Goal: Task Accomplishment & Management: Use online tool/utility

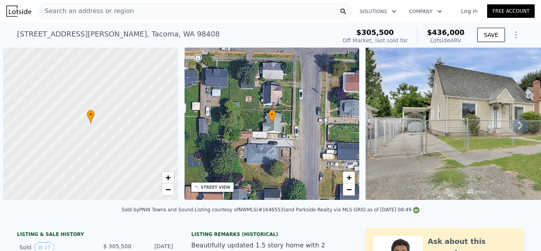
scroll to position [0, 3]
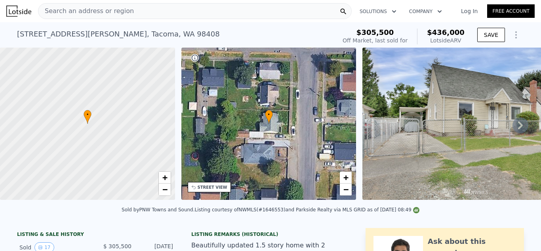
click at [263, 12] on div "Search an address or region" at bounding box center [194, 11] width 313 height 16
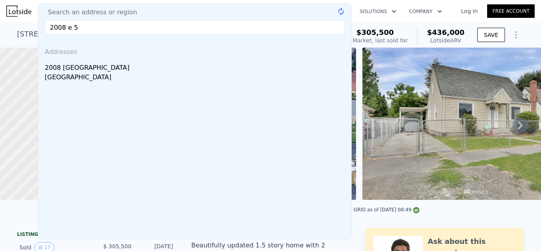
type input "2008 e 59"
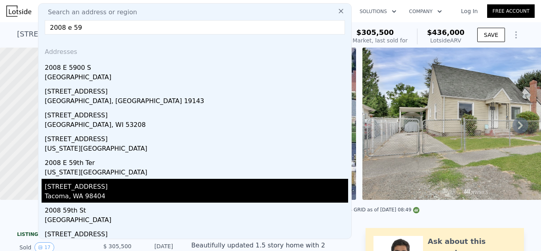
click at [100, 187] on div "[STREET_ADDRESS]" at bounding box center [196, 184] width 303 height 13
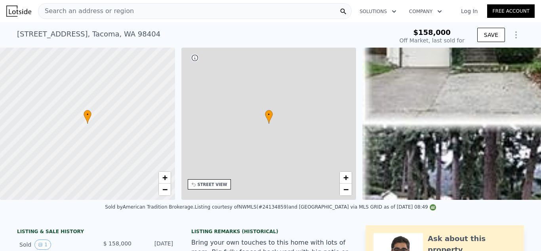
type input "-$ 170,323"
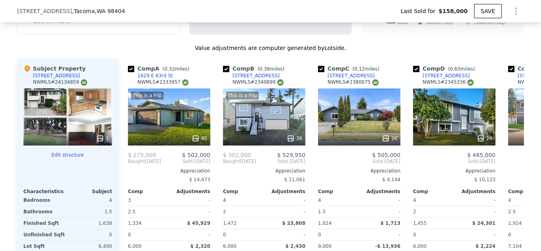
scroll to position [900, 0]
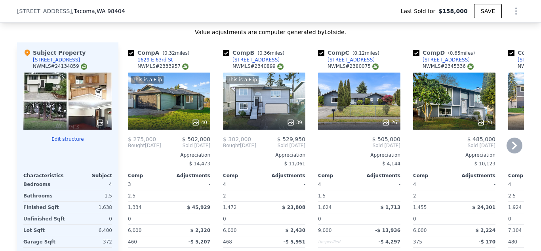
click at [266, 108] on div "This is a Flip 39" at bounding box center [264, 100] width 82 height 57
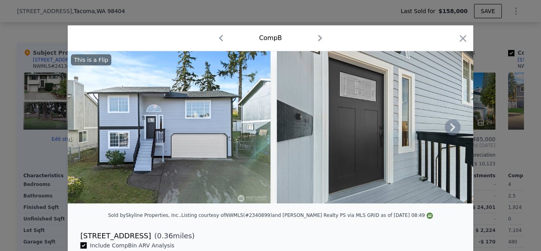
click at [449, 129] on icon at bounding box center [452, 127] width 16 height 16
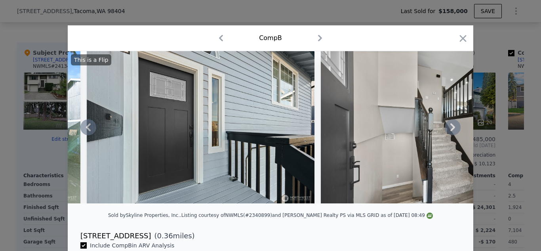
click at [449, 129] on icon at bounding box center [452, 127] width 16 height 16
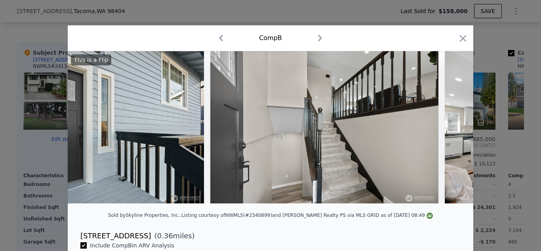
scroll to position [0, 380]
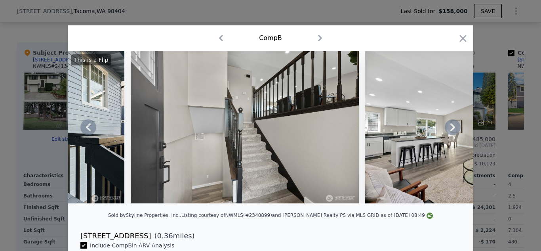
click at [449, 129] on icon at bounding box center [452, 127] width 16 height 16
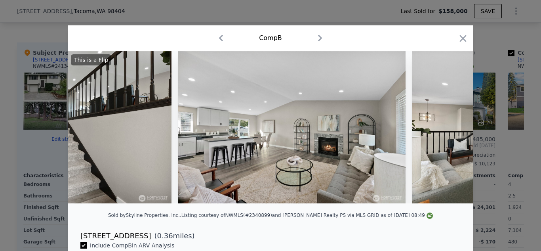
scroll to position [0, 570]
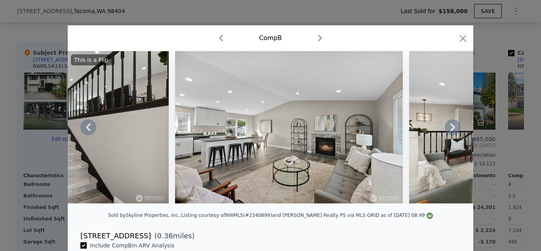
click at [449, 129] on icon at bounding box center [452, 127] width 16 height 16
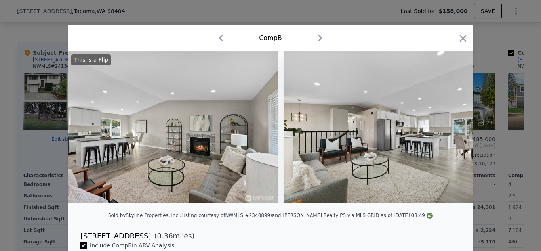
scroll to position [0, 760]
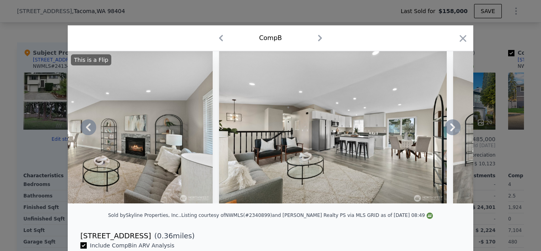
click at [449, 129] on icon at bounding box center [452, 127] width 16 height 16
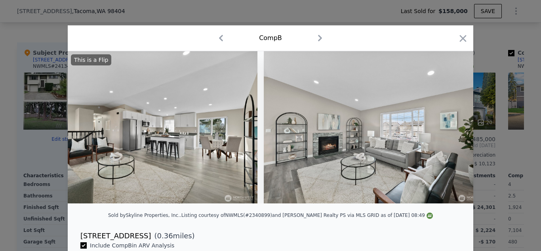
scroll to position [0, 950]
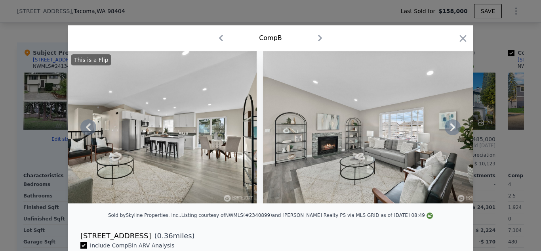
click at [449, 129] on icon at bounding box center [452, 127] width 16 height 16
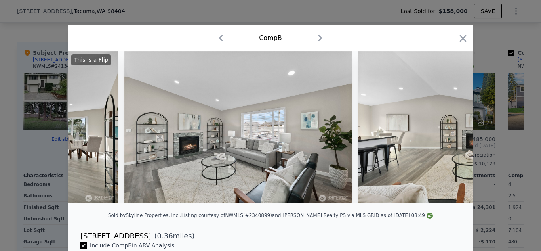
scroll to position [0, 1140]
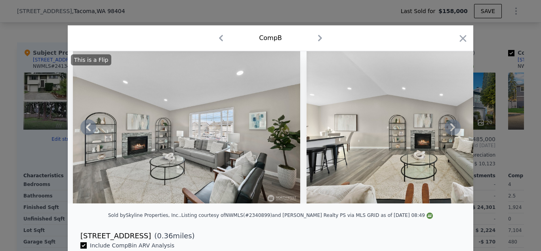
click at [449, 129] on icon at bounding box center [452, 127] width 16 height 16
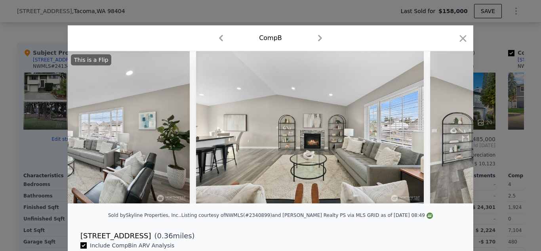
scroll to position [0, 1330]
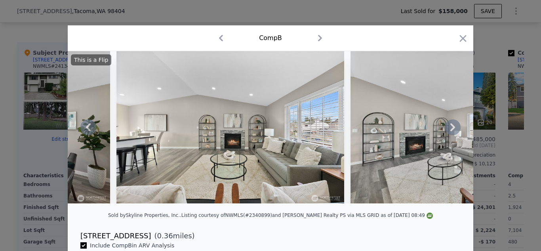
click at [449, 129] on icon at bounding box center [452, 127] width 16 height 16
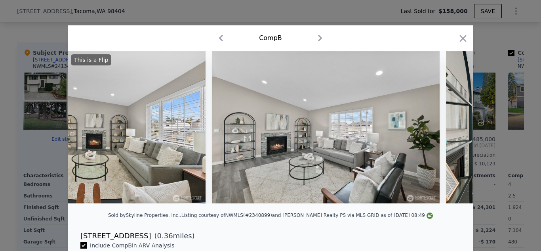
scroll to position [0, 1520]
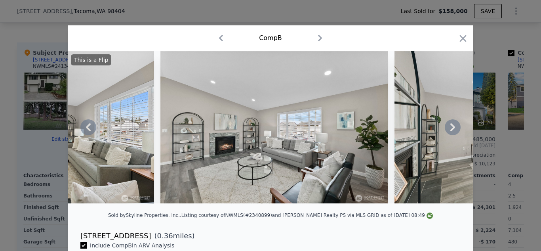
click at [449, 129] on icon at bounding box center [452, 127] width 16 height 16
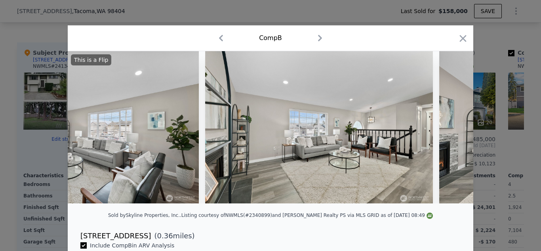
scroll to position [0, 1710]
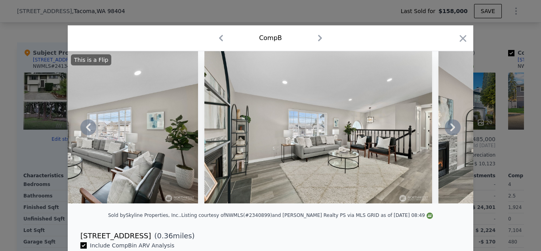
click at [449, 129] on icon at bounding box center [452, 127] width 16 height 16
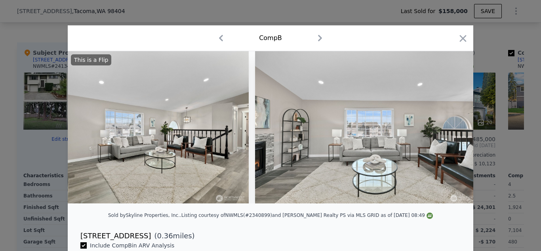
scroll to position [0, 1900]
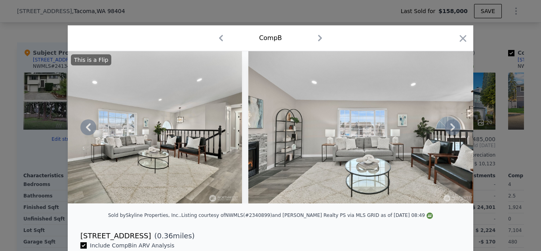
click at [450, 128] on icon at bounding box center [452, 127] width 16 height 16
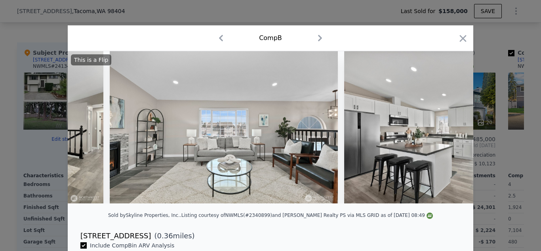
scroll to position [0, 2090]
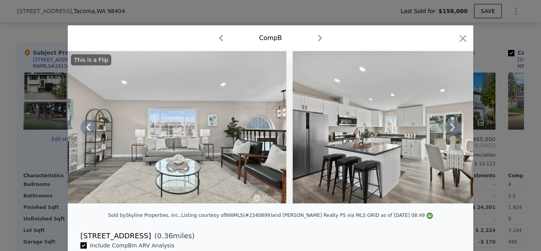
click at [452, 127] on icon at bounding box center [452, 127] width 16 height 16
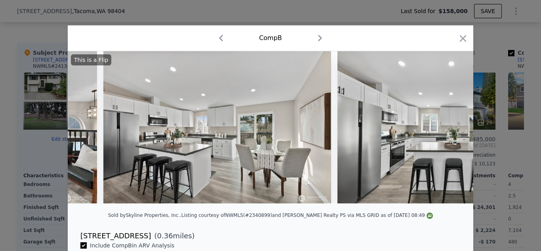
scroll to position [0, 2280]
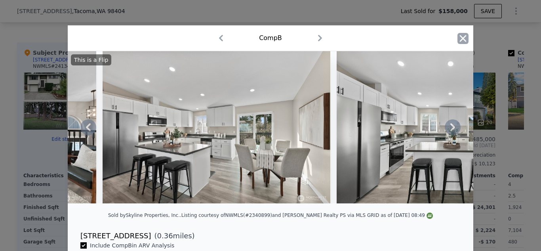
click at [463, 36] on icon "button" at bounding box center [462, 38] width 11 height 11
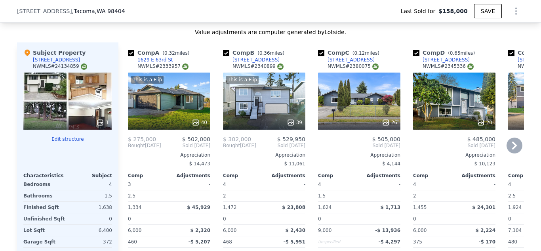
click at [262, 103] on div "This is a Flip 39" at bounding box center [264, 100] width 82 height 57
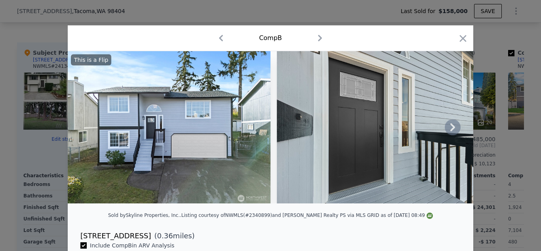
click at [451, 124] on icon at bounding box center [452, 127] width 5 height 8
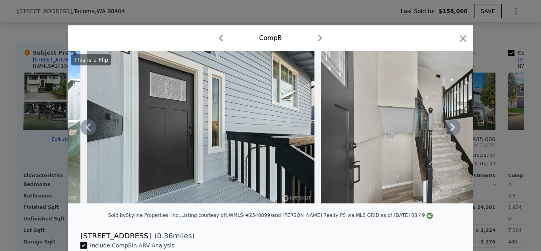
click at [451, 124] on icon at bounding box center [452, 127] width 5 height 8
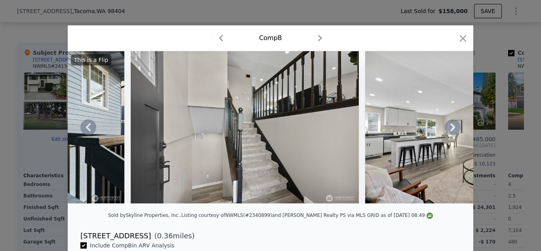
click at [451, 124] on icon at bounding box center [452, 127] width 5 height 8
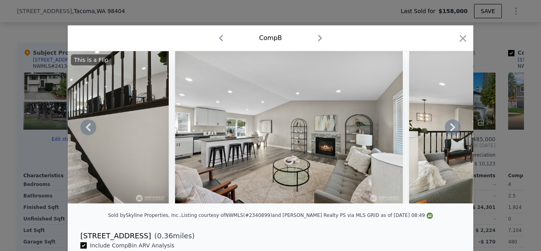
click at [452, 124] on icon at bounding box center [452, 127] width 5 height 8
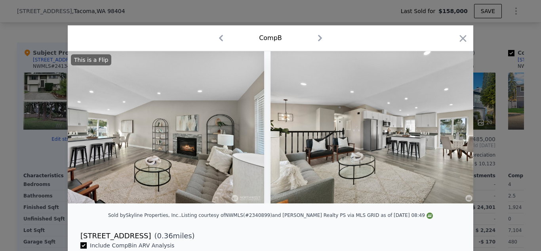
scroll to position [0, 760]
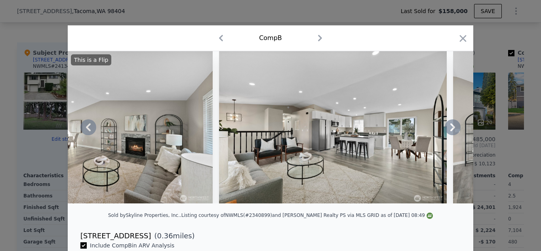
click at [452, 124] on icon at bounding box center [452, 127] width 5 height 8
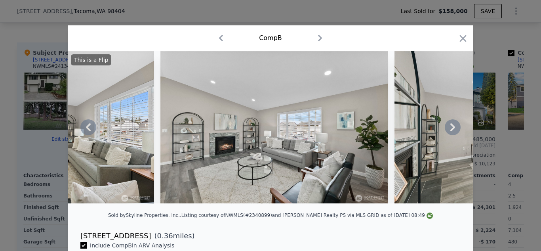
click at [452, 124] on icon at bounding box center [452, 127] width 5 height 8
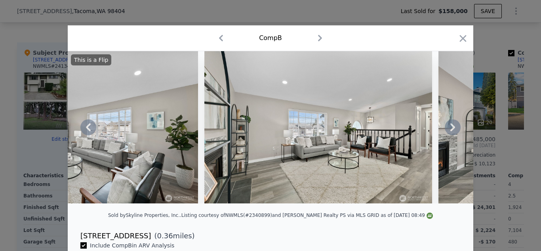
click at [452, 124] on icon at bounding box center [452, 127] width 5 height 8
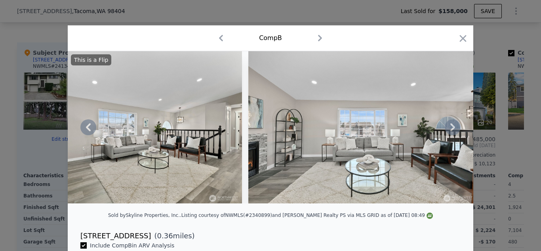
click at [452, 124] on icon at bounding box center [452, 127] width 5 height 8
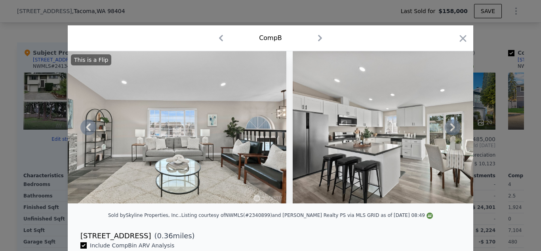
click at [452, 124] on icon at bounding box center [452, 127] width 5 height 8
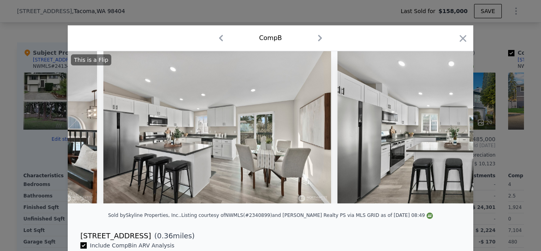
scroll to position [0, 2280]
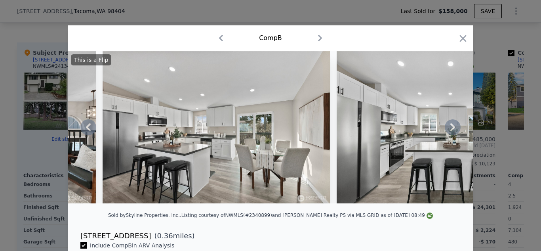
click at [452, 124] on icon at bounding box center [452, 127] width 5 height 8
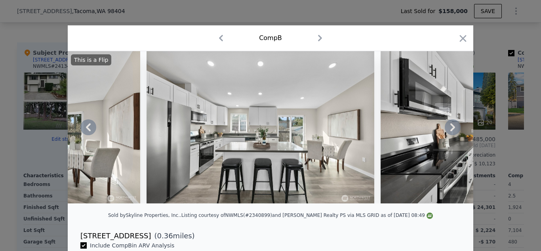
click at [452, 124] on icon at bounding box center [452, 127] width 5 height 8
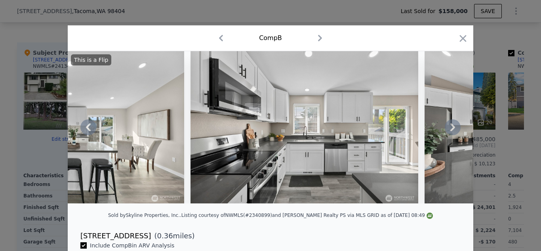
click at [452, 124] on icon at bounding box center [452, 127] width 5 height 8
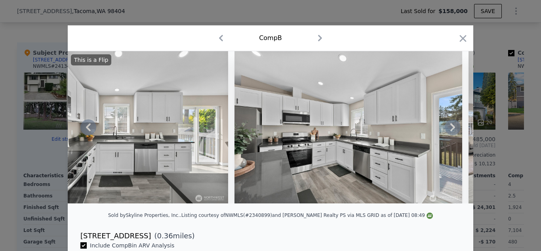
click at [452, 124] on icon at bounding box center [452, 127] width 5 height 8
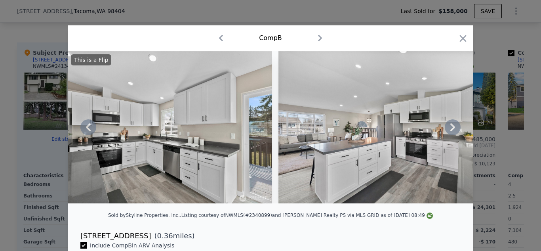
click at [452, 124] on icon at bounding box center [452, 127] width 5 height 8
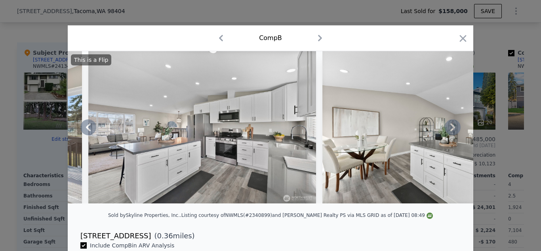
click at [452, 124] on icon at bounding box center [452, 127] width 5 height 8
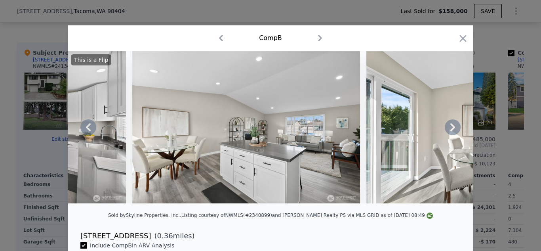
click at [452, 124] on icon at bounding box center [452, 127] width 5 height 8
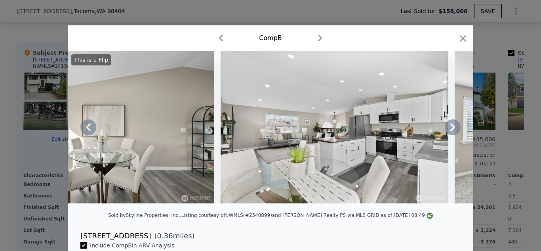
click at [452, 124] on icon at bounding box center [452, 127] width 5 height 8
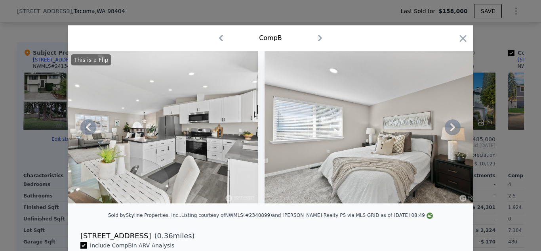
click at [452, 124] on icon at bounding box center [452, 127] width 5 height 8
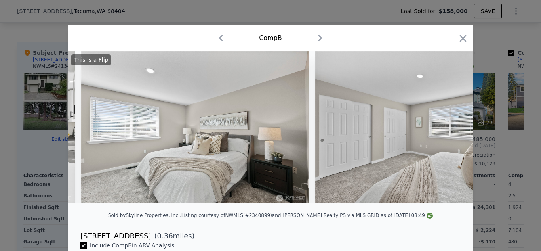
scroll to position [0, 4179]
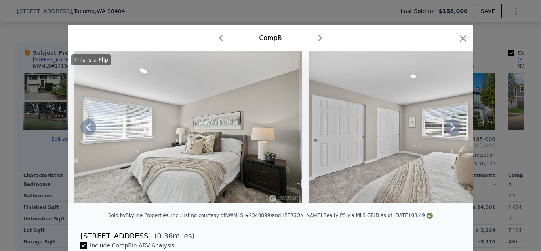
click at [452, 124] on icon at bounding box center [452, 127] width 5 height 8
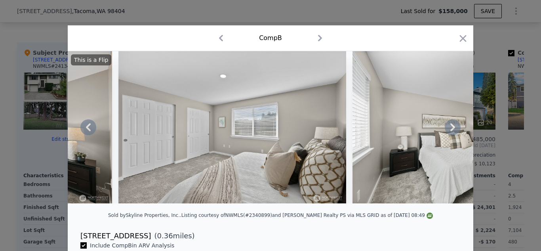
click at [452, 124] on icon at bounding box center [452, 127] width 5 height 8
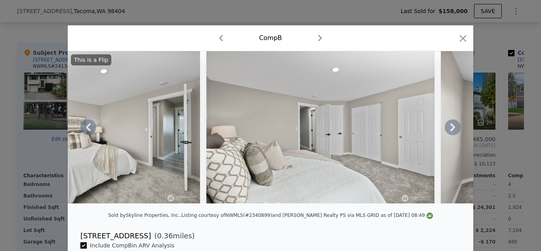
click at [452, 124] on icon at bounding box center [452, 127] width 5 height 8
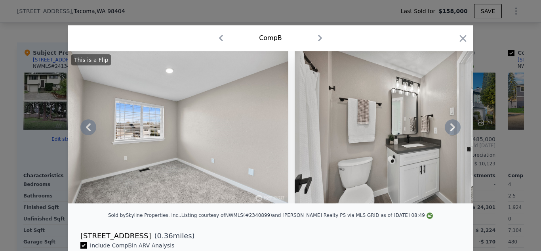
click at [452, 124] on icon at bounding box center [452, 127] width 5 height 8
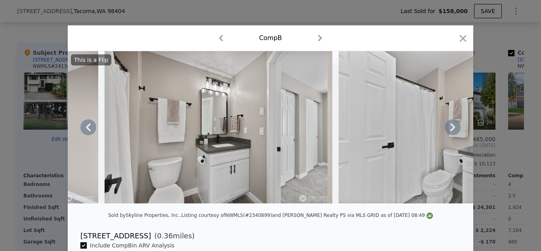
click at [452, 124] on icon at bounding box center [452, 127] width 5 height 8
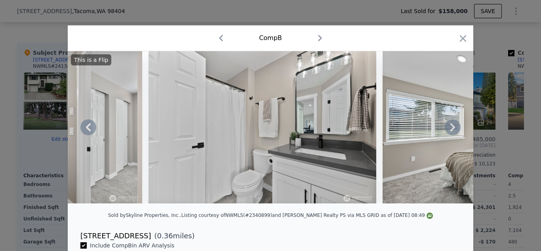
click at [452, 124] on icon at bounding box center [452, 127] width 5 height 8
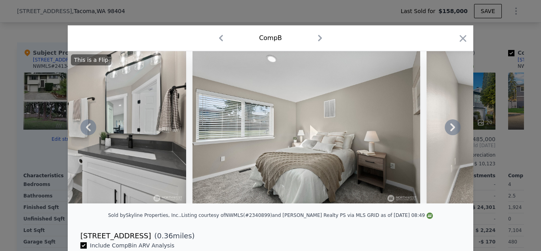
click at [452, 124] on icon at bounding box center [452, 127] width 5 height 8
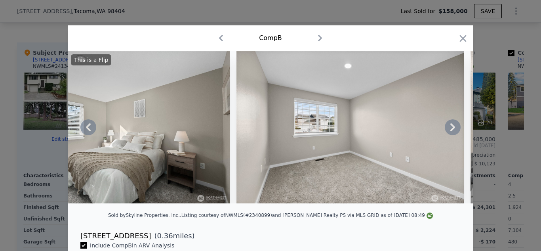
click at [452, 124] on icon at bounding box center [452, 127] width 5 height 8
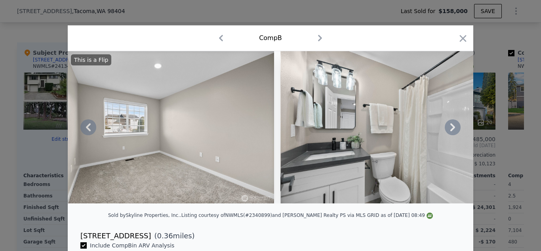
click at [452, 124] on icon at bounding box center [452, 127] width 5 height 8
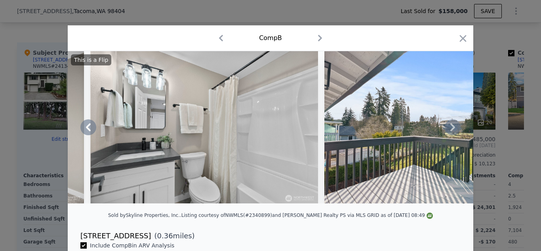
click at [452, 124] on icon at bounding box center [452, 127] width 5 height 8
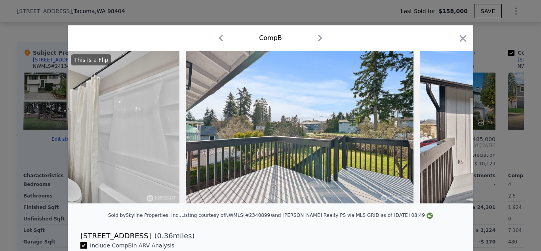
scroll to position [0, 6459]
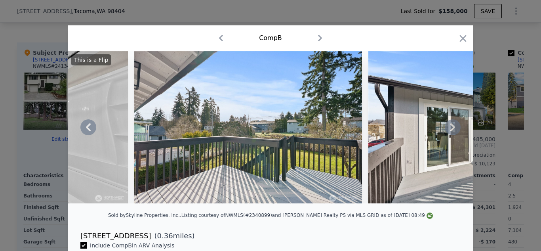
click at [452, 124] on icon at bounding box center [452, 127] width 5 height 8
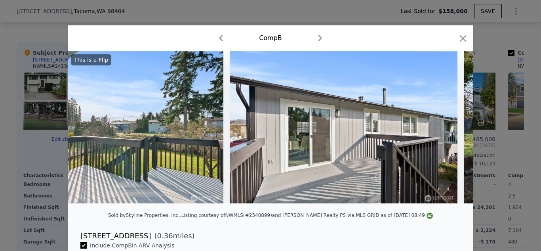
scroll to position [0, 6649]
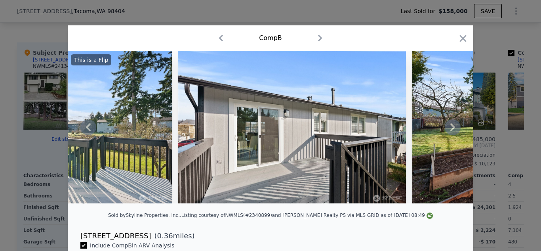
click at [452, 124] on icon at bounding box center [452, 127] width 5 height 8
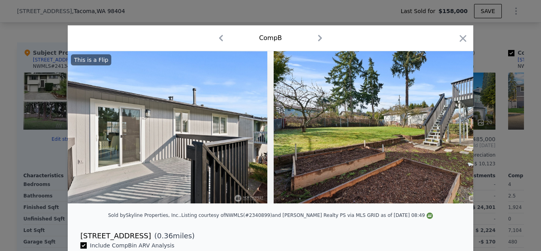
scroll to position [0, 6839]
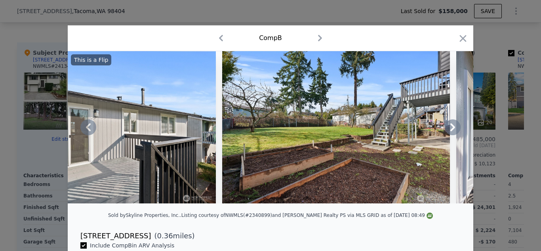
click at [452, 125] on icon at bounding box center [452, 127] width 5 height 8
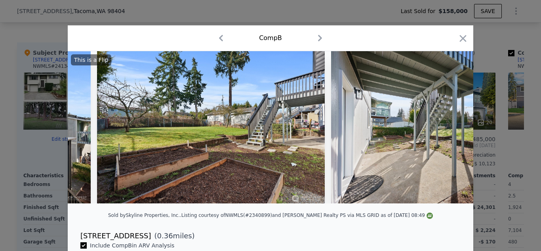
scroll to position [0, 7029]
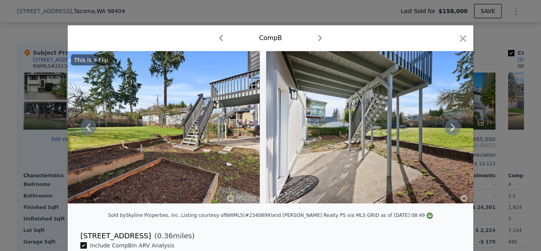
click at [452, 125] on icon at bounding box center [452, 127] width 5 height 8
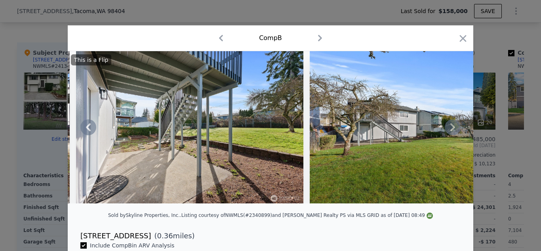
click at [452, 125] on icon at bounding box center [452, 127] width 5 height 8
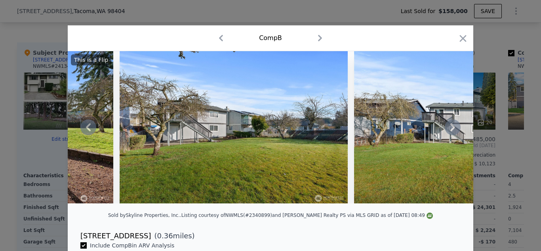
click at [452, 125] on icon at bounding box center [452, 127] width 5 height 8
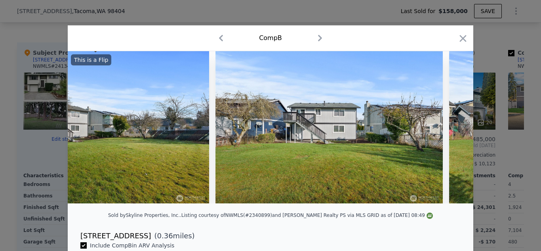
scroll to position [0, 7599]
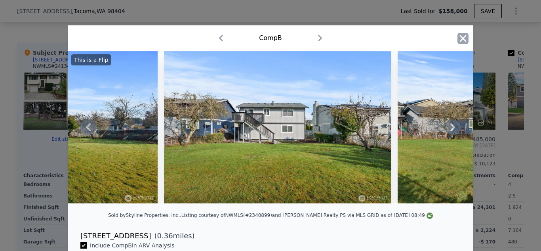
click at [460, 40] on icon "button" at bounding box center [462, 38] width 7 height 7
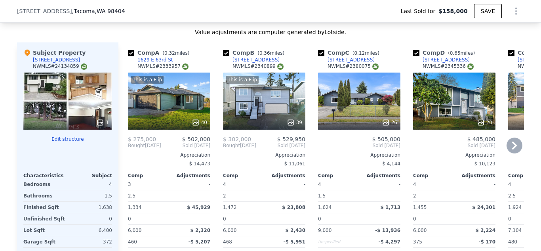
click at [513, 144] on icon at bounding box center [514, 145] width 16 height 16
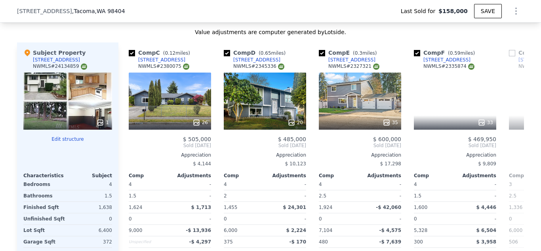
scroll to position [0, 190]
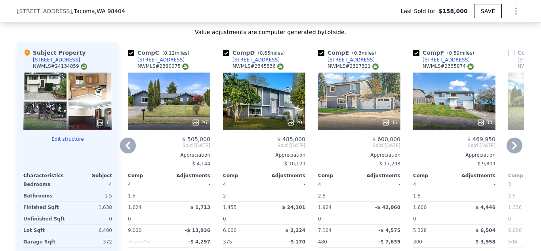
click at [513, 144] on icon at bounding box center [514, 145] width 16 height 16
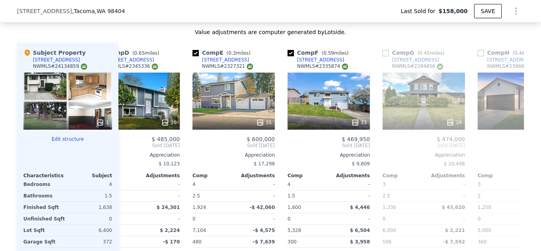
scroll to position [0, 380]
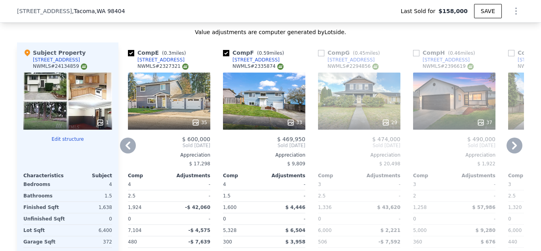
click at [513, 144] on icon at bounding box center [514, 145] width 16 height 16
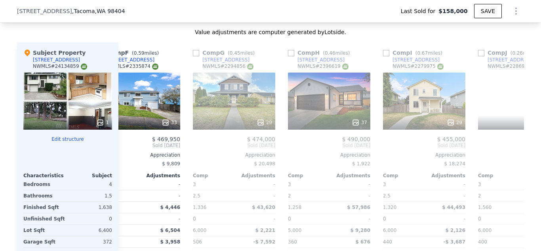
scroll to position [0, 570]
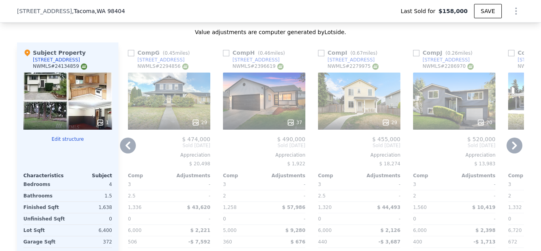
click at [452, 110] on div "20" at bounding box center [454, 100] width 82 height 57
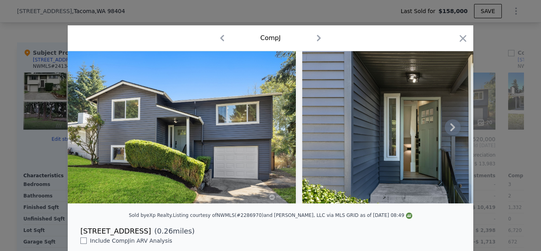
click at [451, 125] on icon at bounding box center [452, 127] width 5 height 8
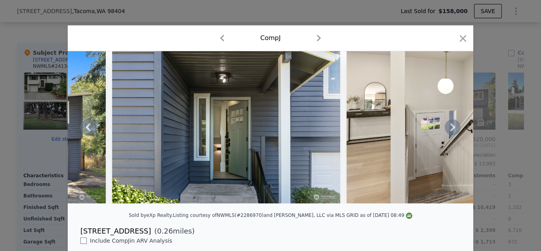
click at [451, 125] on icon at bounding box center [452, 127] width 5 height 8
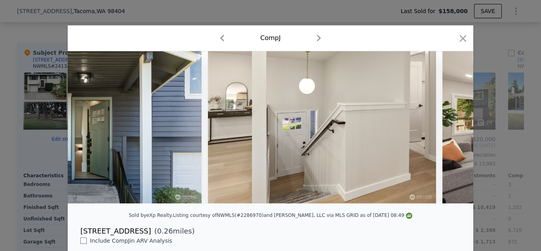
scroll to position [0, 380]
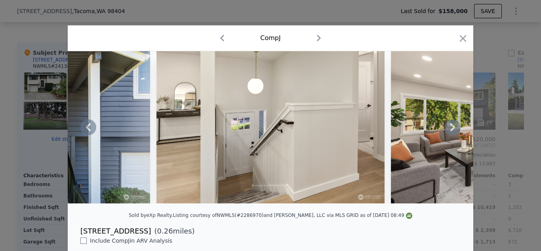
click at [451, 125] on icon at bounding box center [452, 127] width 5 height 8
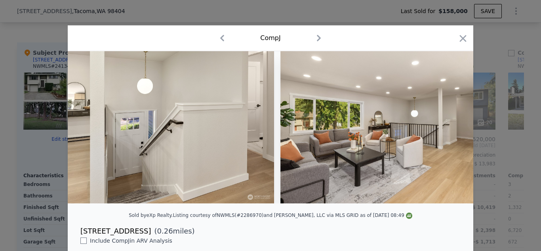
scroll to position [0, 570]
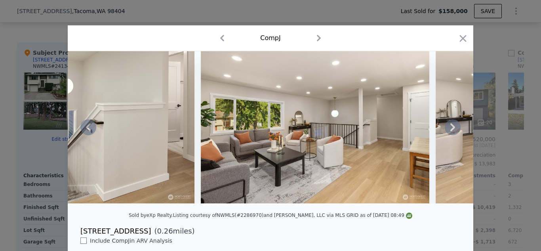
click at [451, 125] on icon at bounding box center [452, 127] width 5 height 8
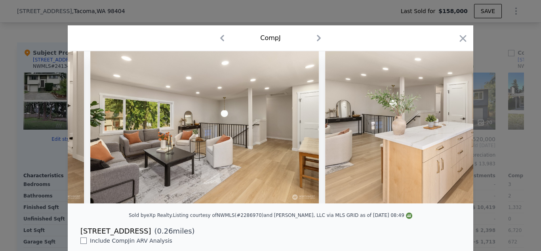
scroll to position [0, 760]
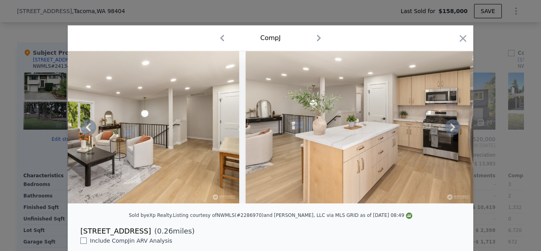
click at [451, 125] on icon at bounding box center [452, 127] width 5 height 8
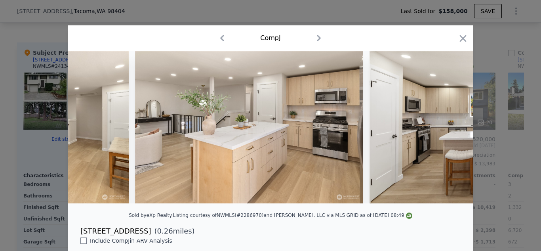
scroll to position [0, 950]
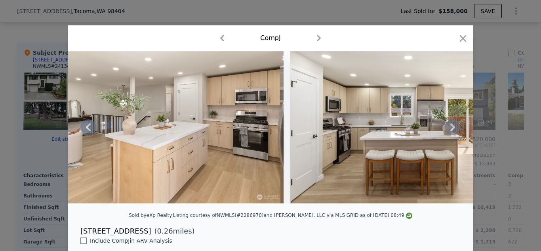
click at [452, 126] on icon at bounding box center [452, 127] width 5 height 8
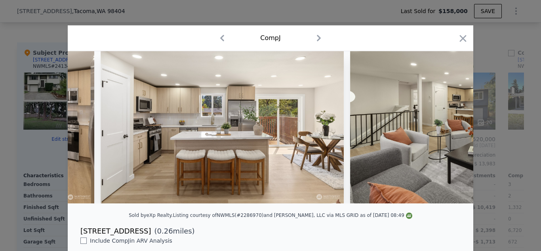
scroll to position [0, 1140]
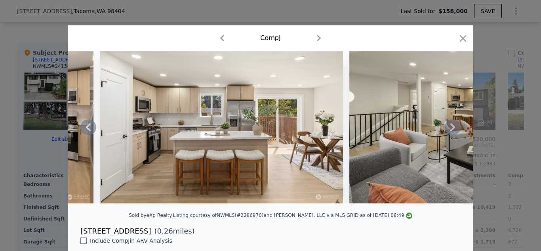
click at [452, 126] on icon at bounding box center [452, 127] width 5 height 8
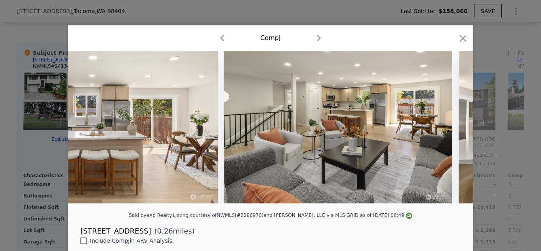
scroll to position [0, 1330]
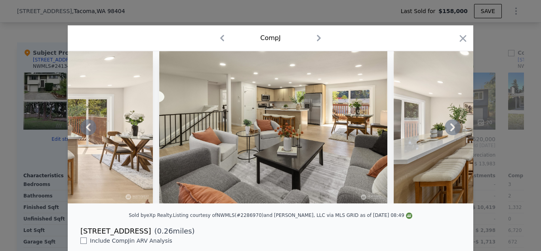
click at [453, 125] on icon at bounding box center [452, 127] width 5 height 8
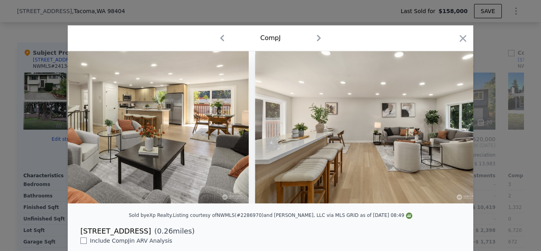
scroll to position [0, 1520]
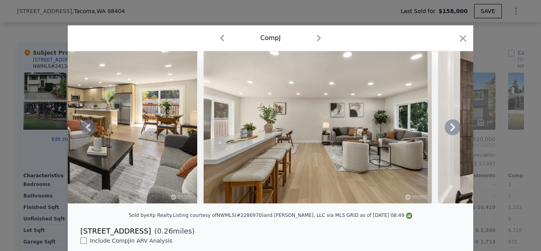
click at [453, 125] on icon at bounding box center [452, 127] width 5 height 8
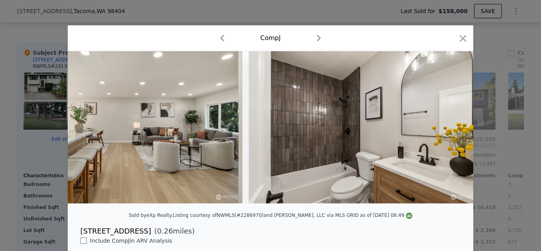
scroll to position [0, 1710]
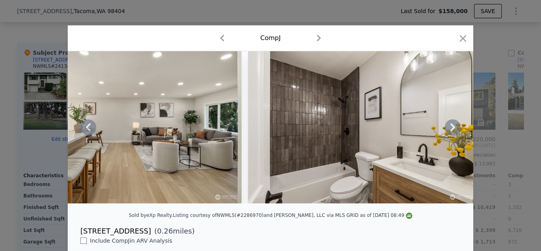
click at [453, 125] on icon at bounding box center [452, 127] width 5 height 8
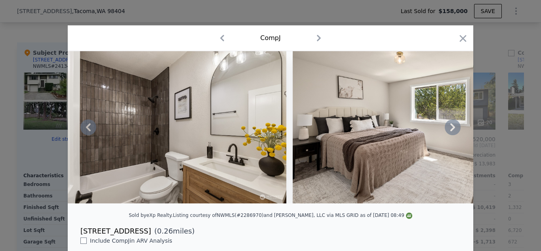
click at [453, 125] on icon at bounding box center [452, 127] width 5 height 8
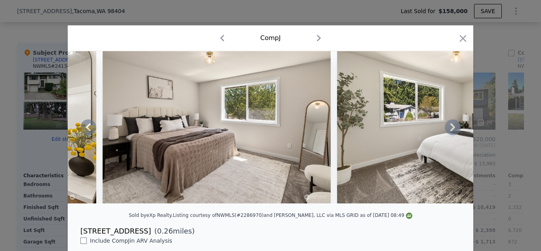
click at [453, 125] on icon at bounding box center [452, 127] width 5 height 8
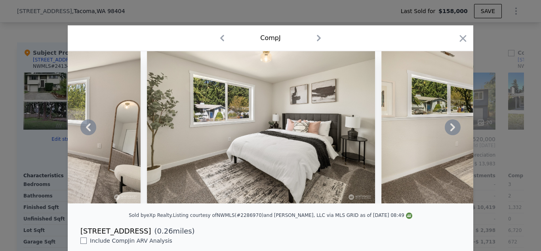
click at [453, 125] on icon at bounding box center [452, 127] width 5 height 8
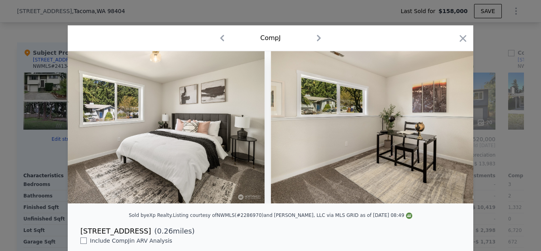
scroll to position [0, 2470]
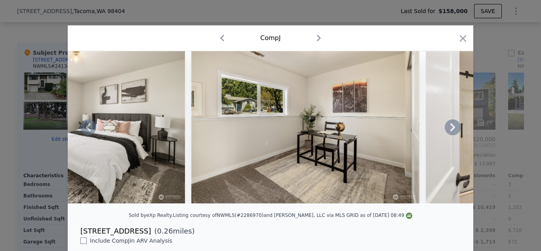
click at [453, 125] on icon at bounding box center [452, 127] width 5 height 8
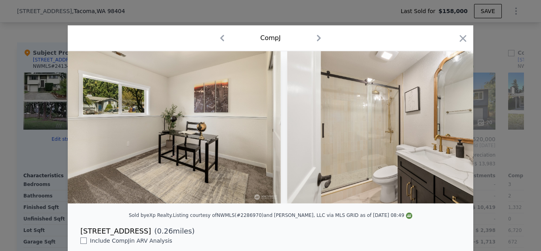
scroll to position [0, 2659]
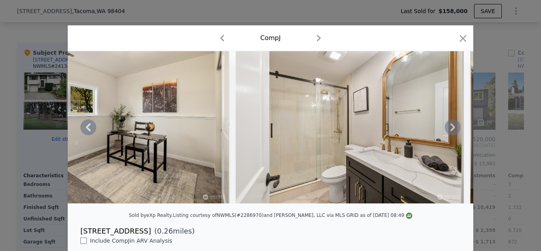
click at [453, 125] on icon at bounding box center [452, 127] width 5 height 8
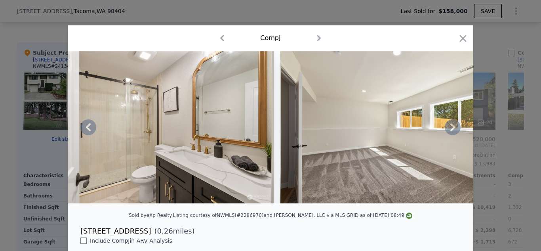
click at [453, 125] on icon at bounding box center [452, 127] width 5 height 8
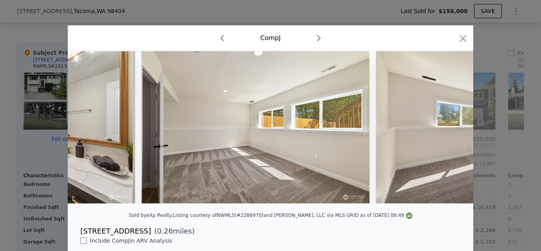
scroll to position [0, 3039]
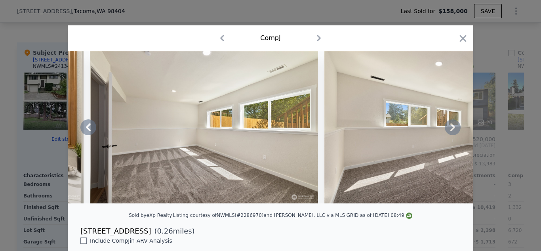
click at [453, 125] on icon at bounding box center [452, 127] width 5 height 8
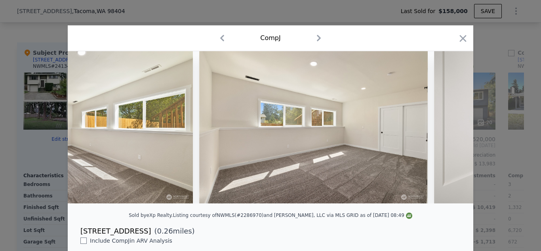
scroll to position [0, 3229]
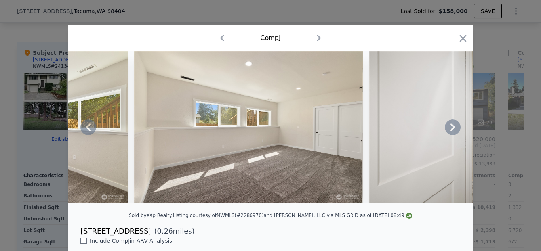
click at [453, 125] on icon at bounding box center [452, 127] width 5 height 8
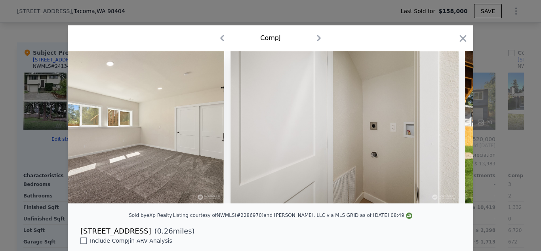
scroll to position [0, 3419]
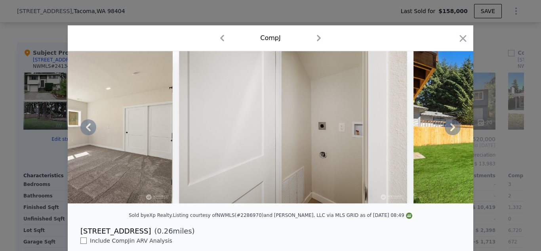
click at [453, 125] on icon at bounding box center [452, 127] width 5 height 8
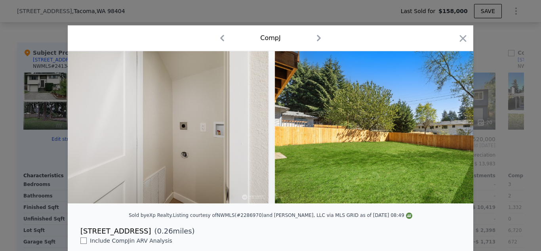
scroll to position [0, 3609]
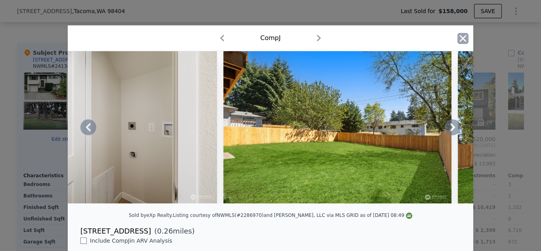
click at [464, 37] on icon "button" at bounding box center [462, 38] width 7 height 7
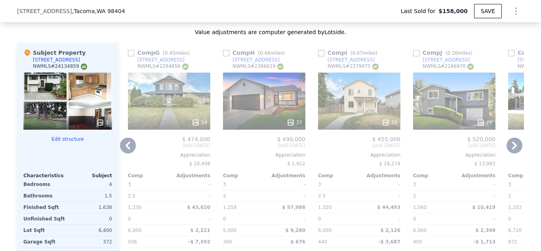
click at [416, 54] on input "checkbox" at bounding box center [416, 53] width 6 height 6
checkbox input "true"
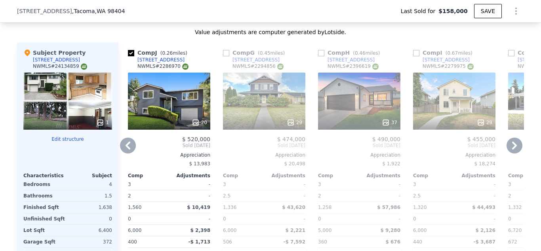
click at [512, 144] on icon at bounding box center [514, 145] width 16 height 16
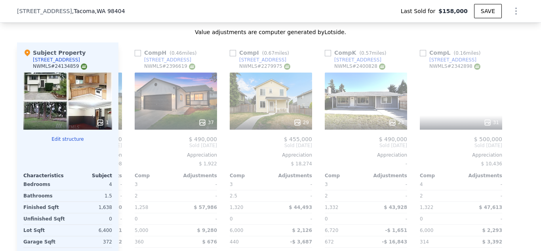
scroll to position [0, 754]
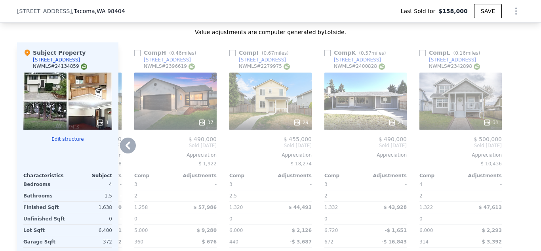
click at [129, 144] on icon at bounding box center [128, 145] width 16 height 16
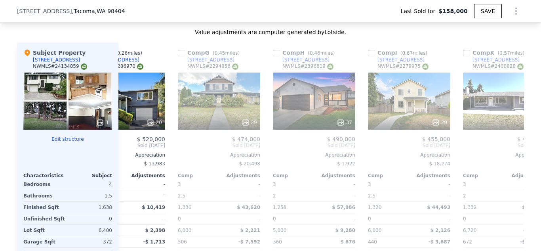
scroll to position [0, 564]
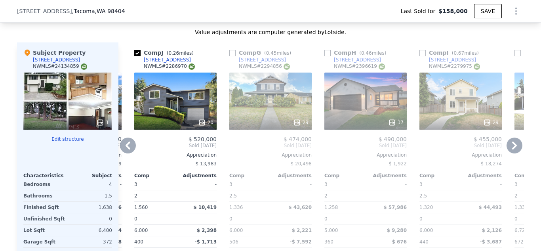
click at [129, 144] on icon at bounding box center [128, 145] width 16 height 16
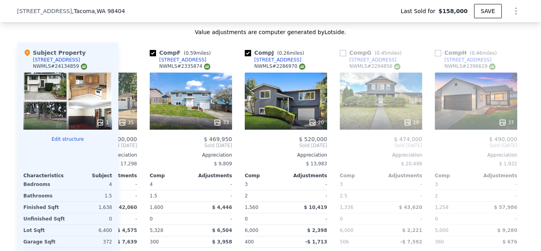
scroll to position [0, 374]
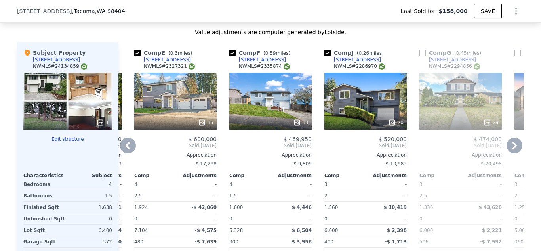
click at [129, 144] on icon at bounding box center [128, 145] width 16 height 16
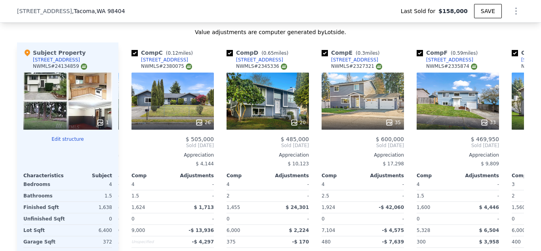
scroll to position [0, 184]
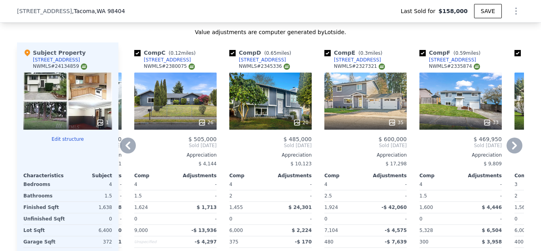
click at [129, 144] on icon at bounding box center [128, 145] width 16 height 16
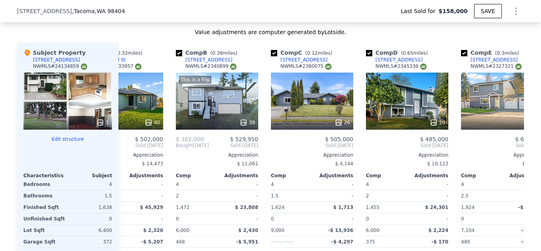
scroll to position [0, 0]
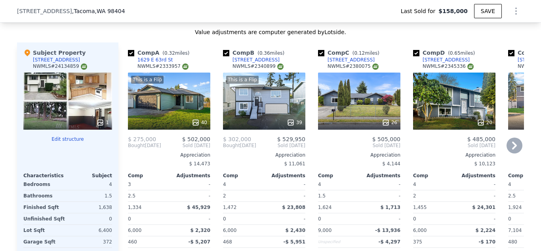
type input "$ 520,000"
type input "$ 311,822"
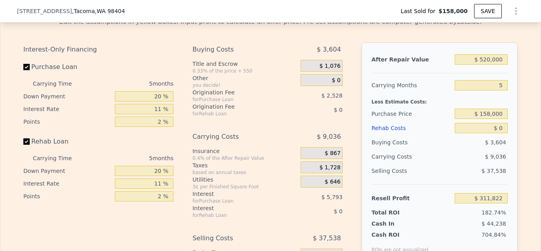
scroll to position [1282, 0]
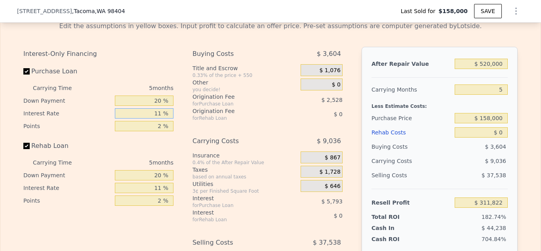
click at [162, 114] on input "11 %" at bounding box center [144, 113] width 59 height 10
type input "1 %"
type input "$ 317,092"
type input "2 %"
type input "$ 316,562"
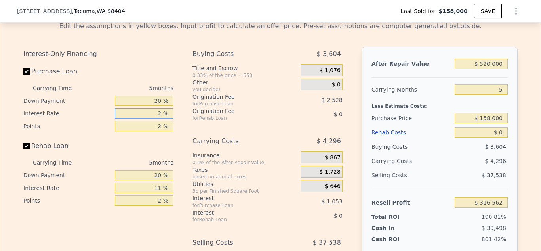
type input "2 %"
click at [162, 127] on input "2 %" at bounding box center [144, 126] width 59 height 10
type input "9 %"
type input "$ 307,714"
type input "9.5 %"
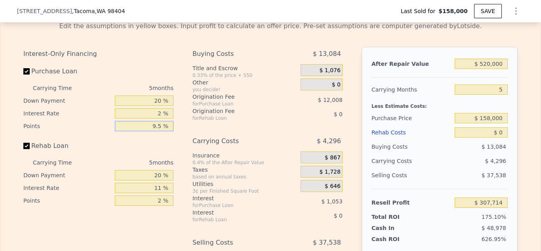
type input "$ 307,082"
type input "9.5 %"
click at [503, 90] on input "5" at bounding box center [480, 89] width 53 height 10
type input "9"
type input "$ 303,646"
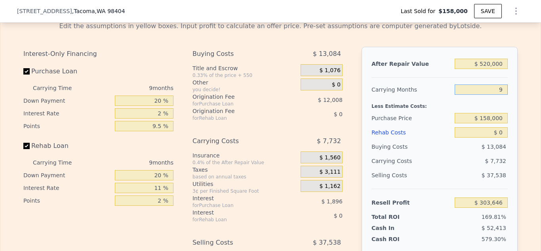
type input "9"
click at [491, 118] on input "$ 158,000" at bounding box center [480, 118] width 53 height 10
type input "$ 230,000"
click at [498, 133] on input "$ 0" at bounding box center [480, 132] width 53 height 10
type input "$ 225,070"
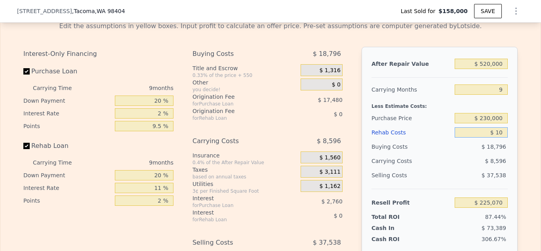
type input "$ 120"
type input "$ 224,939"
type input "$ 1,200"
type input "$ 223,770"
type input "$ 12,000"
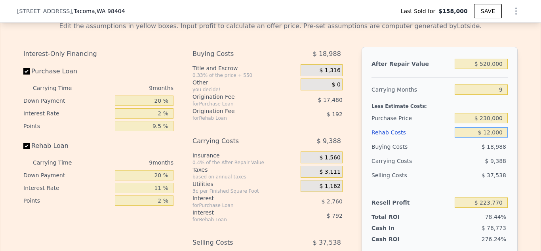
type input "$ 212,086"
type input "$ 120,000"
type input "$ 95,230"
type input "$ 120,000"
click at [427, 225] on div "$ 107,229" at bounding box center [466, 228] width 84 height 8
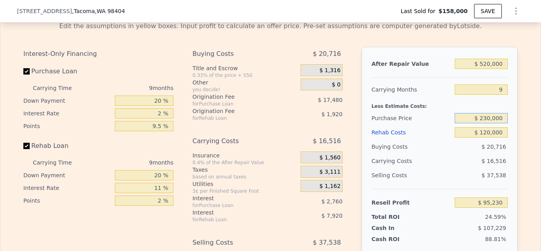
click at [488, 119] on input "$ 230,000" at bounding box center [480, 118] width 53 height 10
type input "$ 250,000"
click at [427, 221] on div "Cash In $ 107,229" at bounding box center [439, 225] width 136 height 11
type input "$ 73,409"
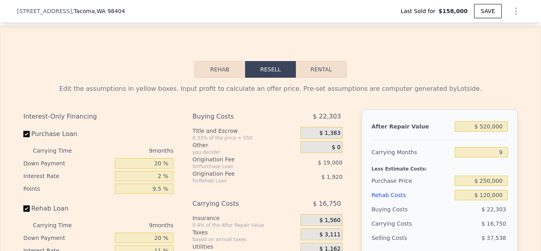
scroll to position [1215, 0]
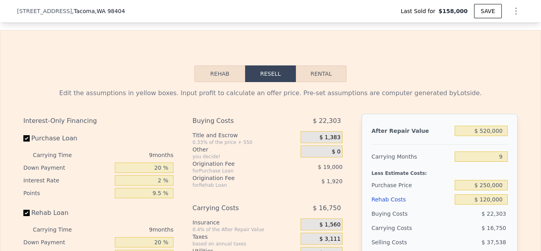
click at [206, 78] on button "Rehab" at bounding box center [219, 73] width 51 height 17
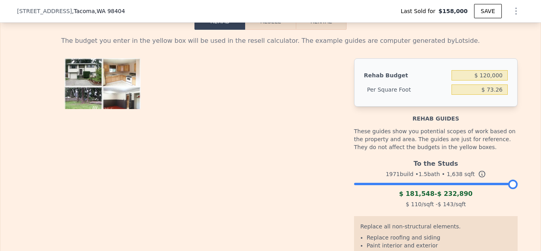
scroll to position [1259, 0]
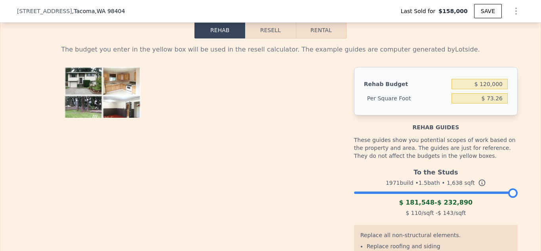
click at [451, 194] on div "To the Studs 1971 build • 1.5 bath • 1,638 sqft $ 181,548 - $ 232,890 $ 110 /sq…" at bounding box center [435, 191] width 163 height 54
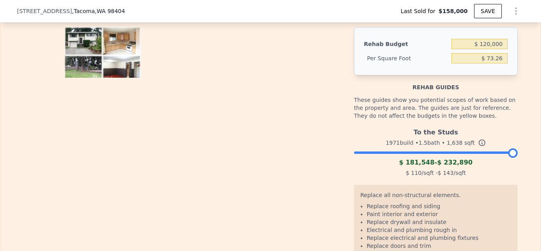
scroll to position [1303, 0]
